Goal: Task Accomplishment & Management: Use online tool/utility

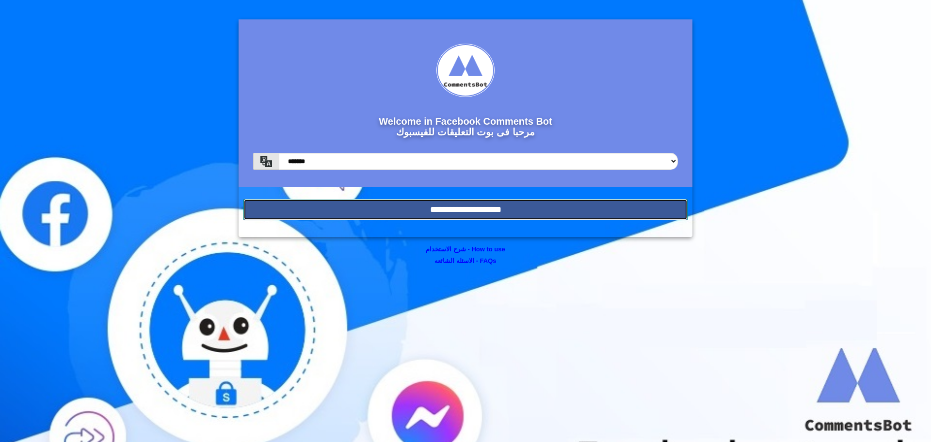
click at [616, 215] on input "**********" at bounding box center [465, 209] width 444 height 21
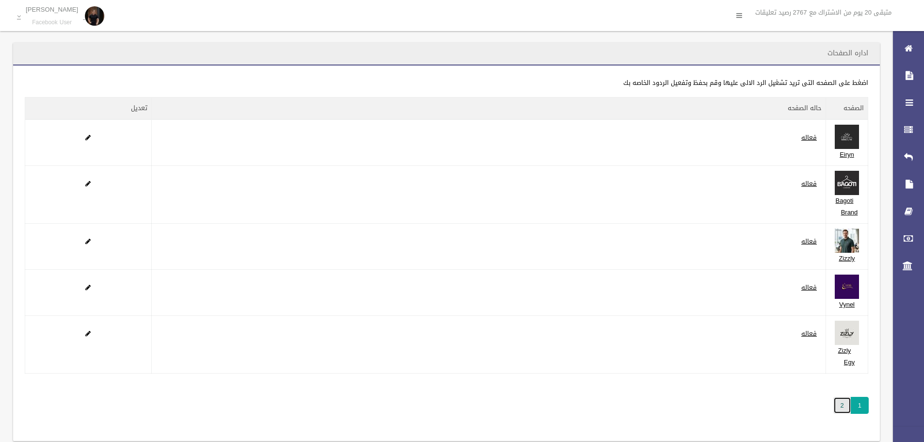
click at [845, 403] on link "2" at bounding box center [842, 405] width 18 height 17
